Goal: Obtain resource: Obtain resource

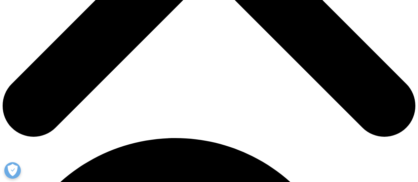
scroll to position [297, 0]
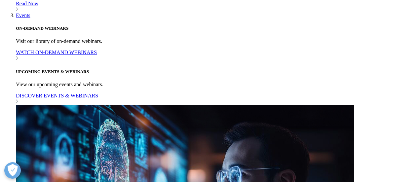
scroll to position [561, 0]
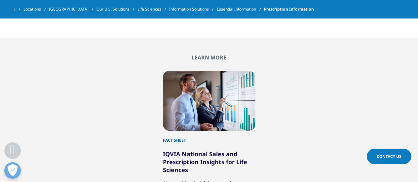
click at [182, 139] on div "Fact Sheet" at bounding box center [209, 137] width 92 height 13
click at [178, 139] on div "Fact Sheet" at bounding box center [209, 137] width 92 height 13
click at [207, 95] on div at bounding box center [209, 101] width 92 height 60
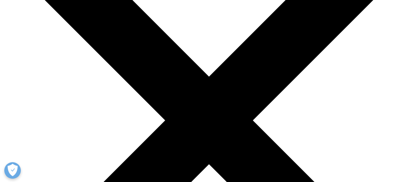
scroll to position [66, 0]
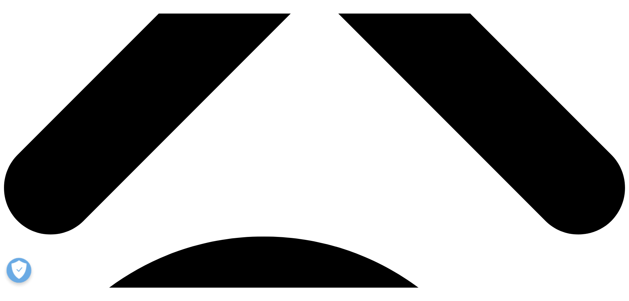
scroll to position [297, 0]
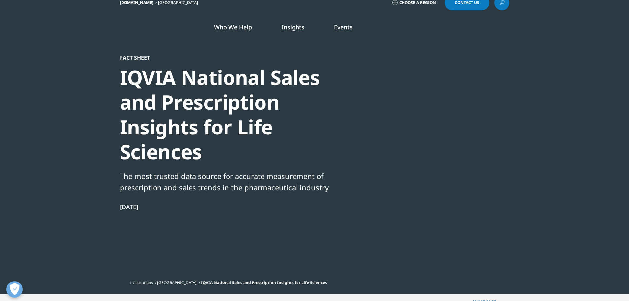
scroll to position [0, 0]
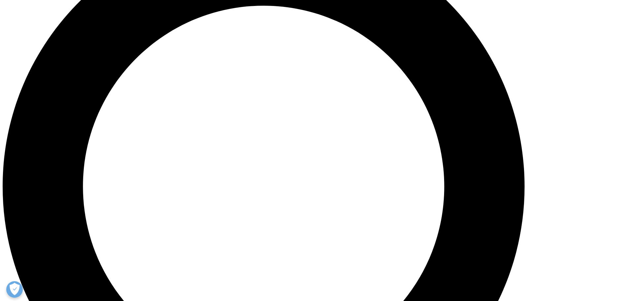
scroll to position [726, 0]
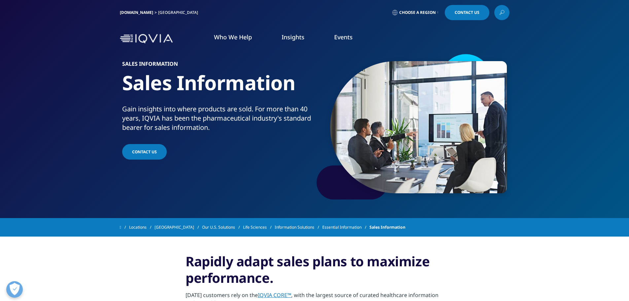
click at [243, 184] on link "Discover More" at bounding box center [220, 177] width 100 height 17
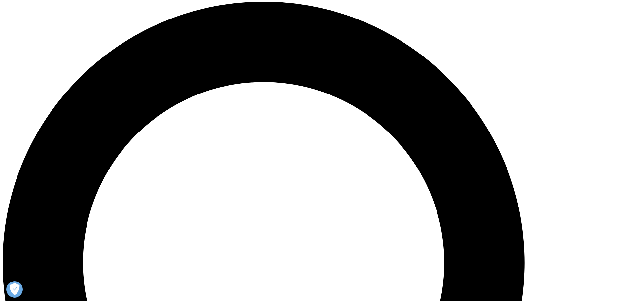
scroll to position [627, 0]
